Goal: Obtain resource: Obtain resource

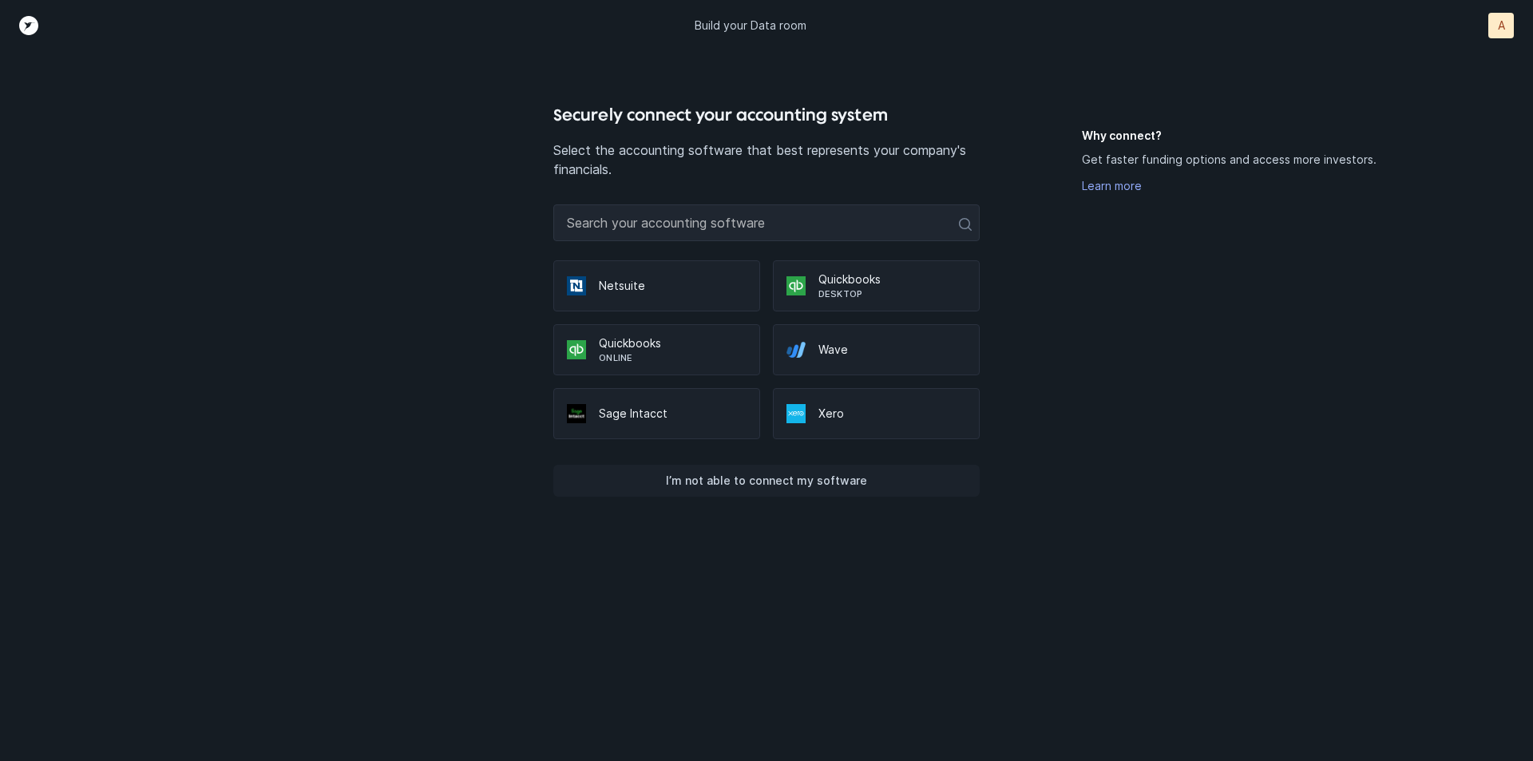
click at [768, 475] on p "I’m not able to connect my software" at bounding box center [766, 480] width 201 height 19
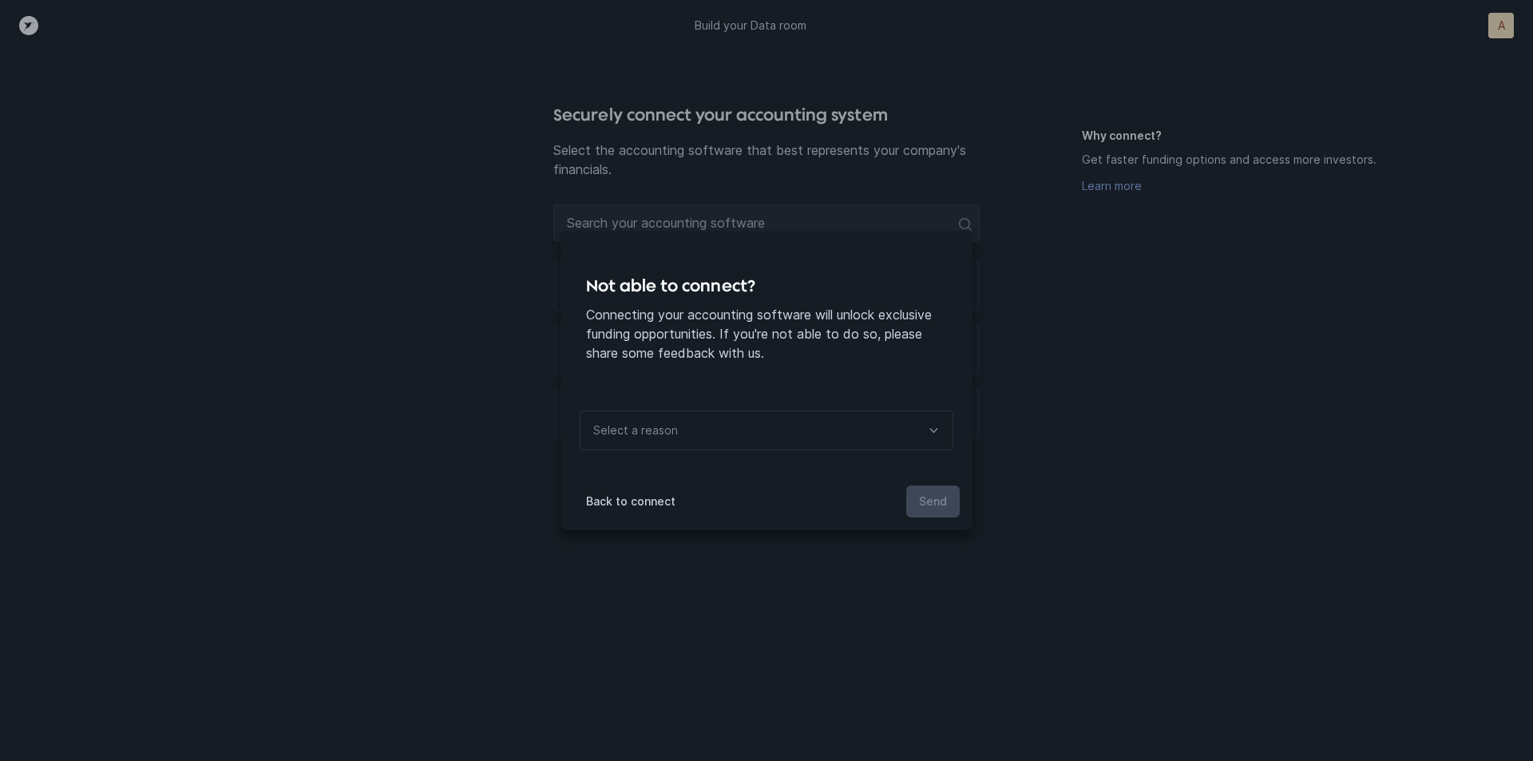
click at [808, 447] on div "Select a reason" at bounding box center [767, 430] width 374 height 40
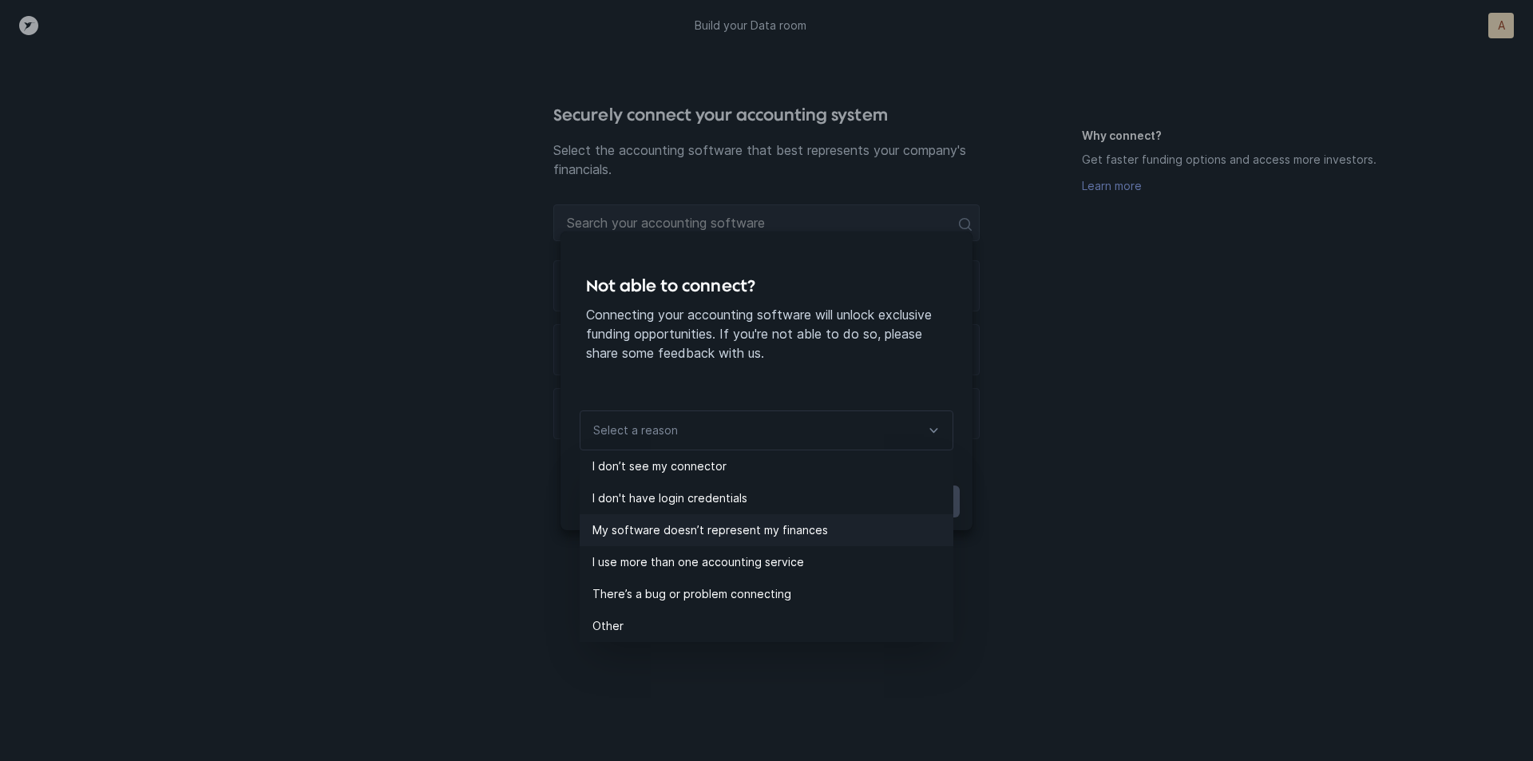
click at [675, 533] on p "My software doesn’t represent my finances" at bounding box center [772, 530] width 361 height 19
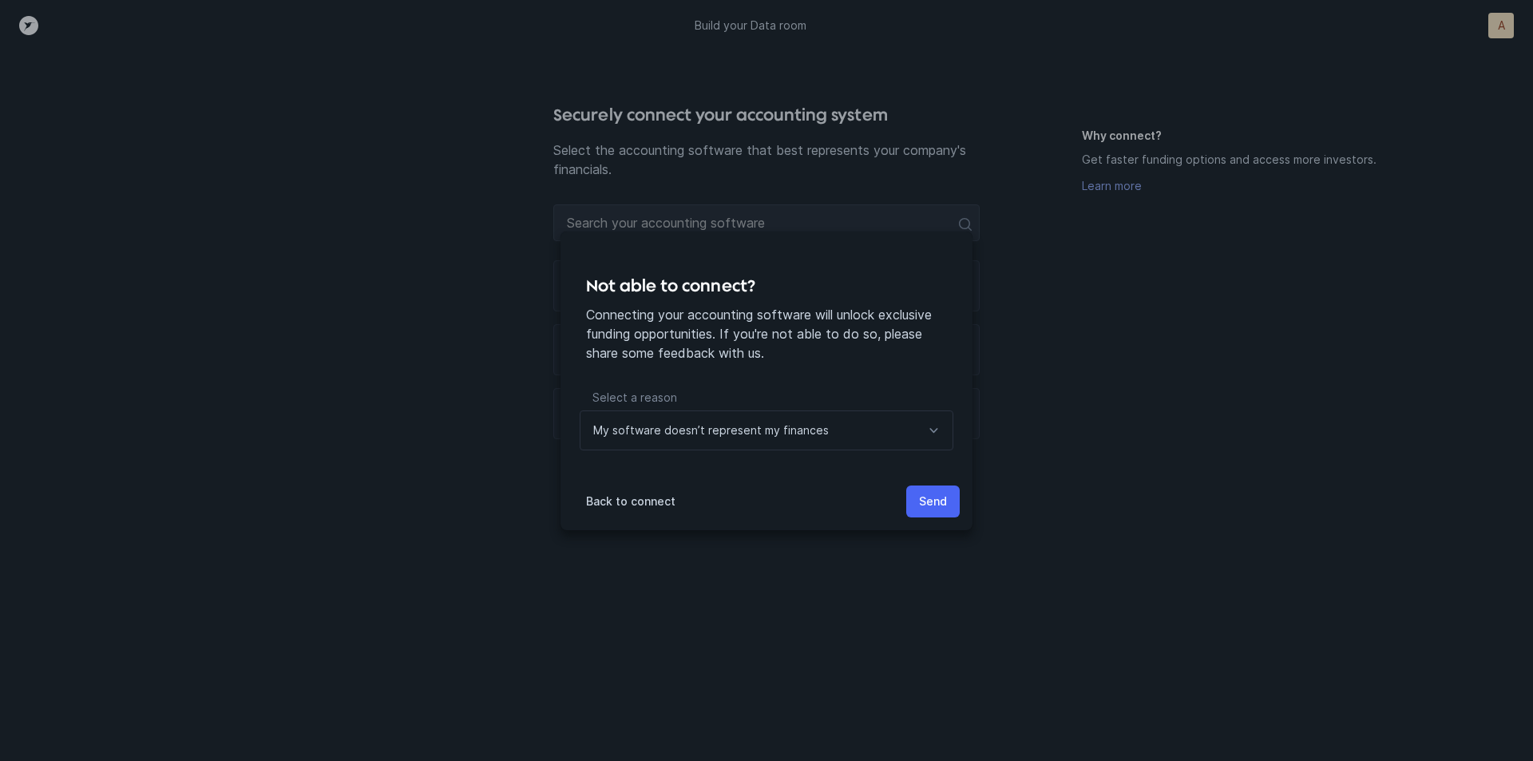
click at [920, 499] on p "Send" at bounding box center [933, 501] width 28 height 19
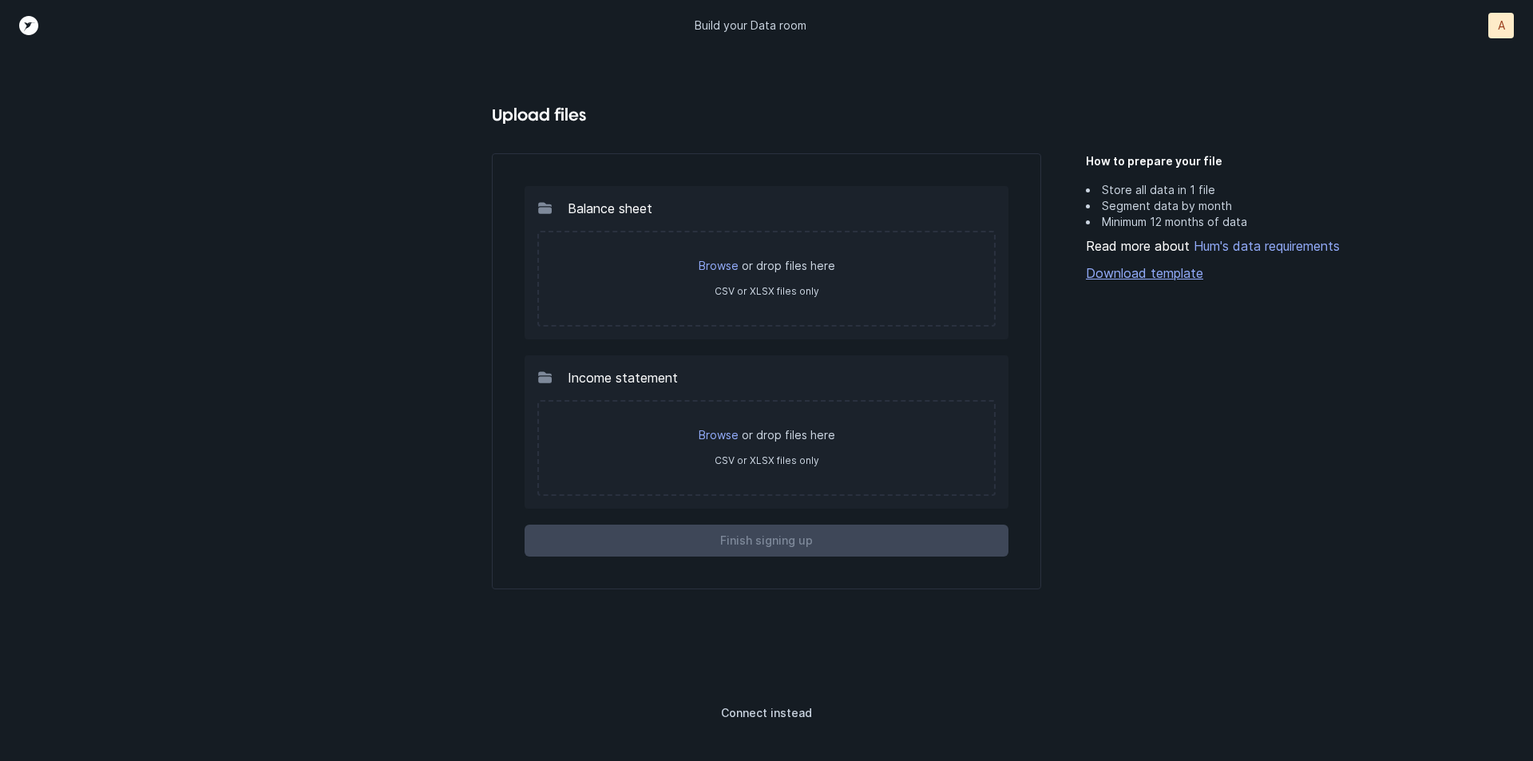
click at [1166, 275] on link "Download template" at bounding box center [1245, 272] width 319 height 19
click at [1242, 245] on link "Hum's data requirements" at bounding box center [1265, 246] width 150 height 16
click at [1498, 27] on p "A" at bounding box center [1501, 26] width 7 height 16
click at [1469, 85] on p "Logout" at bounding box center [1465, 90] width 42 height 19
